Goal: Navigation & Orientation: Understand site structure

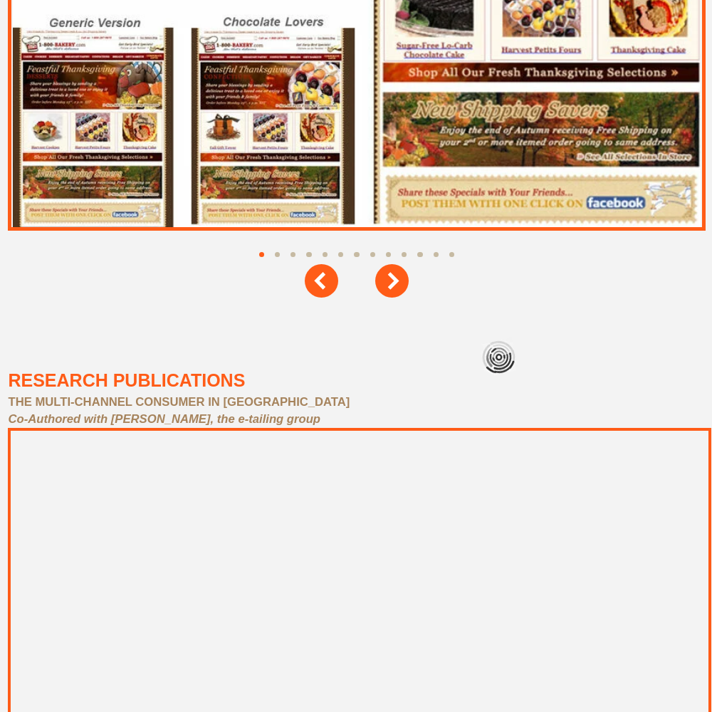
scroll to position [6407, 0]
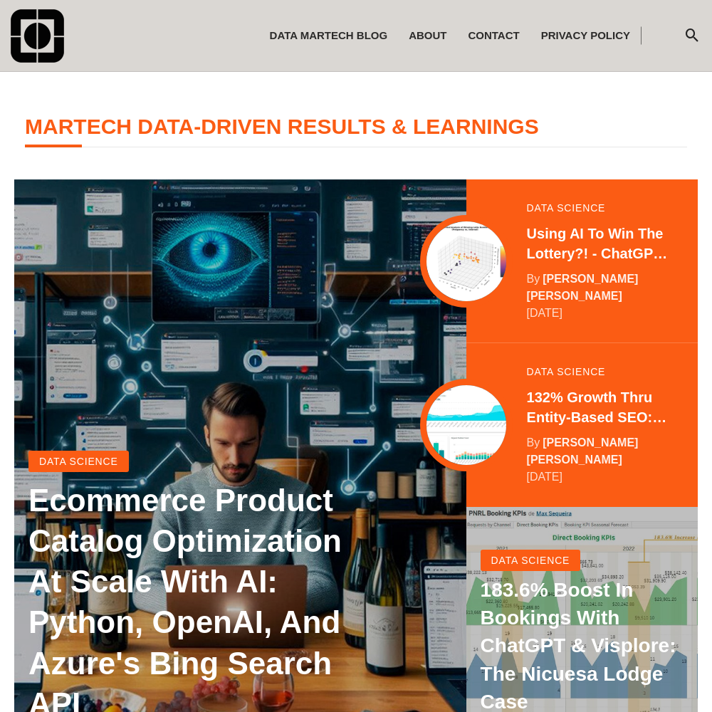
scroll to position [282, 0]
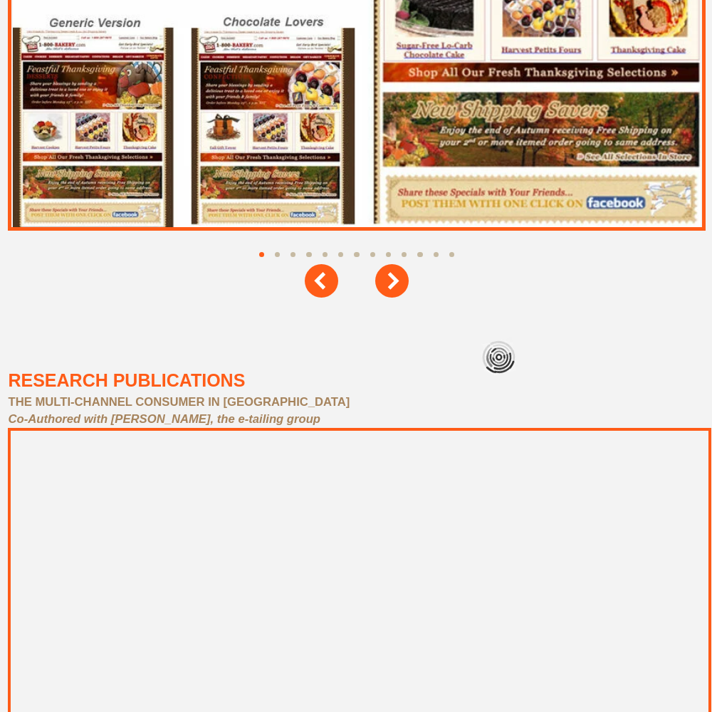
scroll to position [6407, 0]
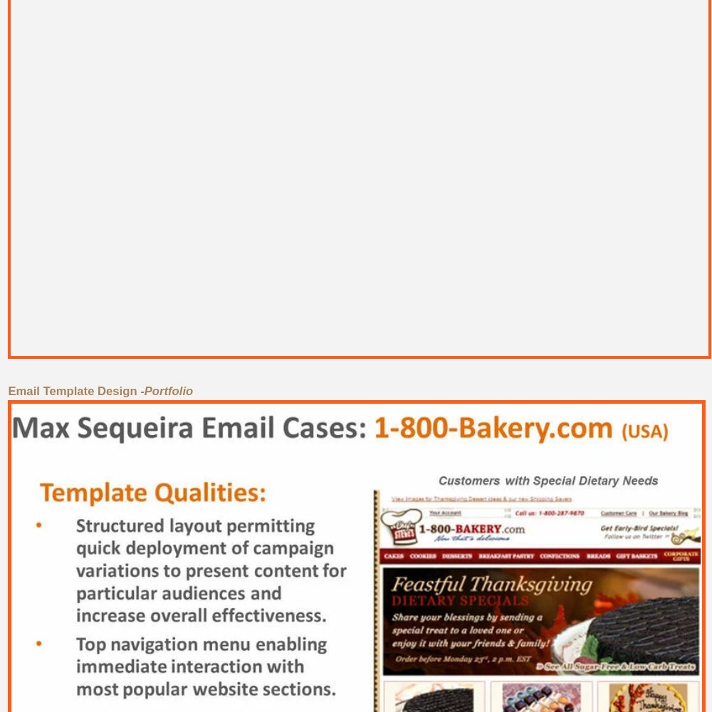
scroll to position [6407, 0]
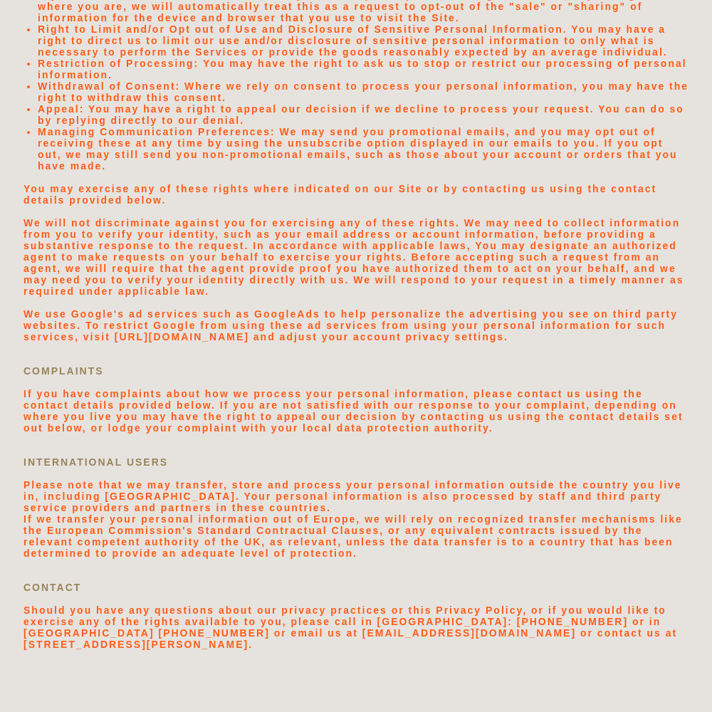
scroll to position [3026, 0]
